Goal: Find specific page/section: Find specific page/section

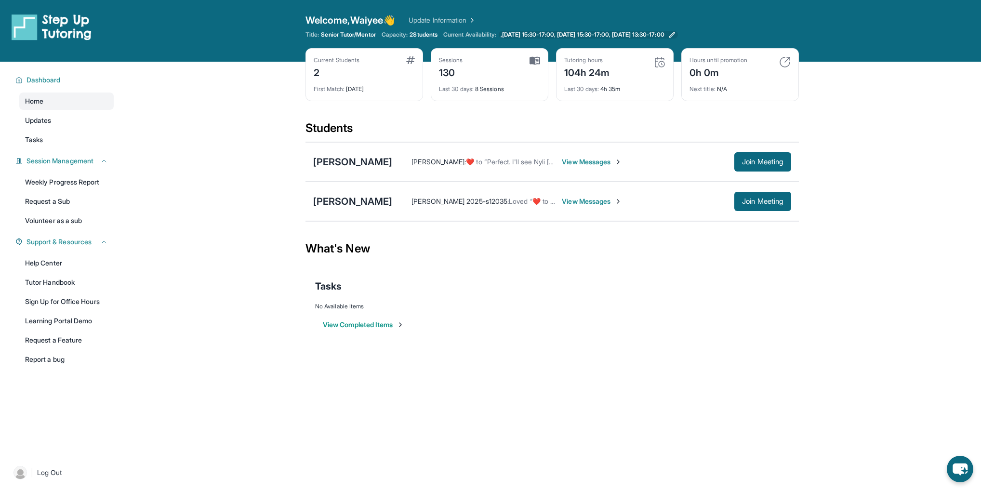
click at [676, 31] on icon at bounding box center [672, 35] width 8 height 8
click at [350, 160] on div "[PERSON_NAME]" at bounding box center [352, 161] width 79 height 13
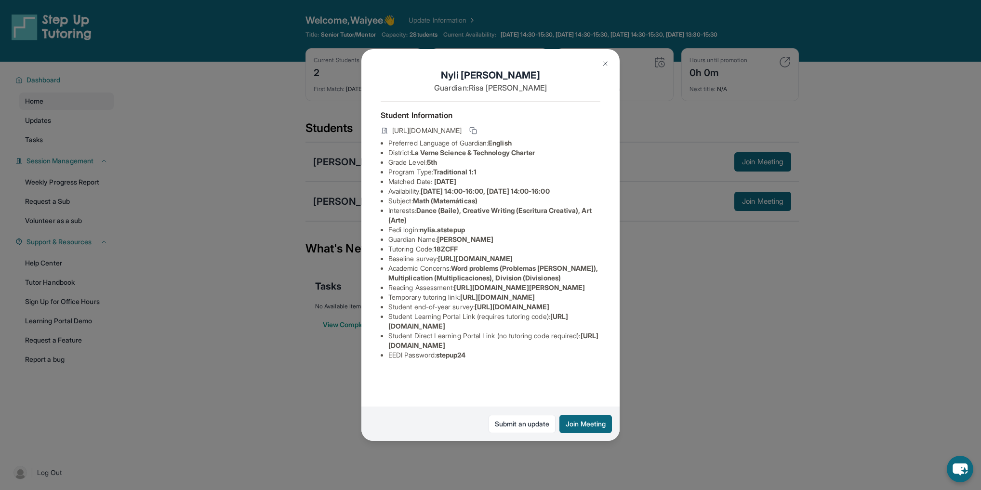
scroll to position [39, 0]
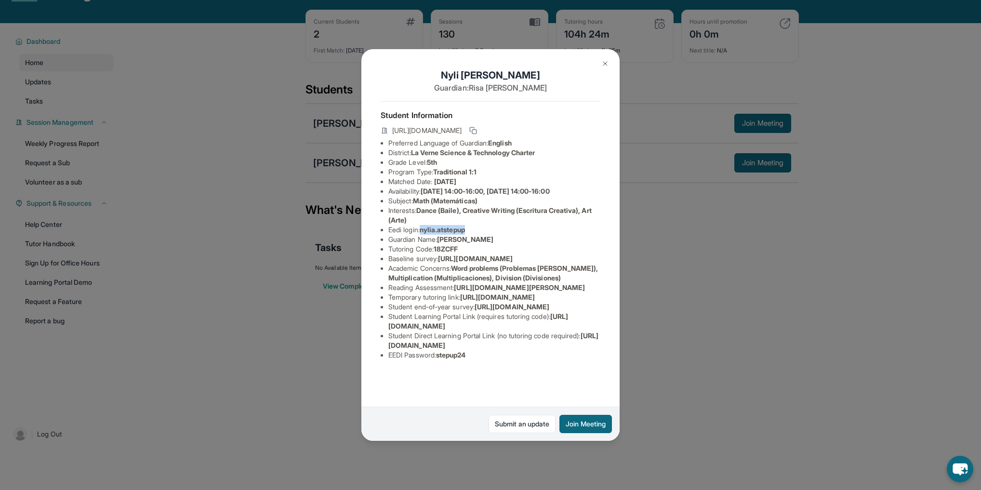
drag, startPoint x: 425, startPoint y: 152, endPoint x: 473, endPoint y: 153, distance: 47.7
click at [473, 225] on li "Eedi login : nylia.atstepup" at bounding box center [494, 230] width 212 height 10
copy span "nylia.atstepup"
click at [708, 349] on div "[PERSON_NAME] Guardian: [PERSON_NAME] Student Information [URL][DOMAIN_NAME] Pr…" at bounding box center [490, 245] width 981 height 490
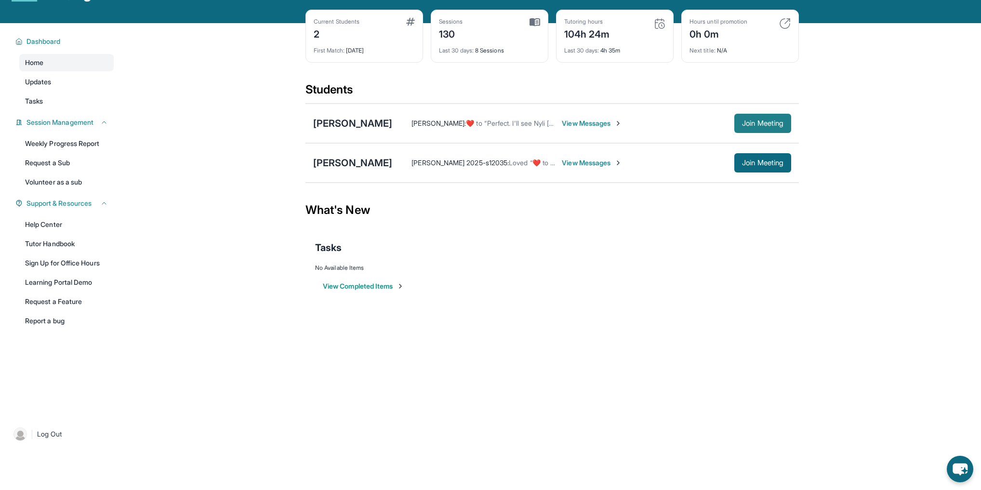
click at [787, 125] on button "Join Meeting" at bounding box center [762, 123] width 57 height 19
